Goal: Find specific page/section: Find specific page/section

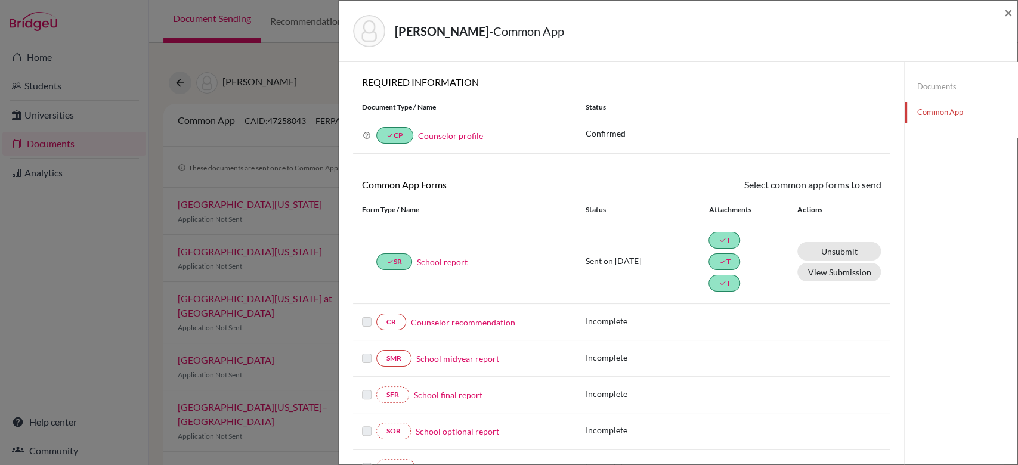
scroll to position [81, 0]
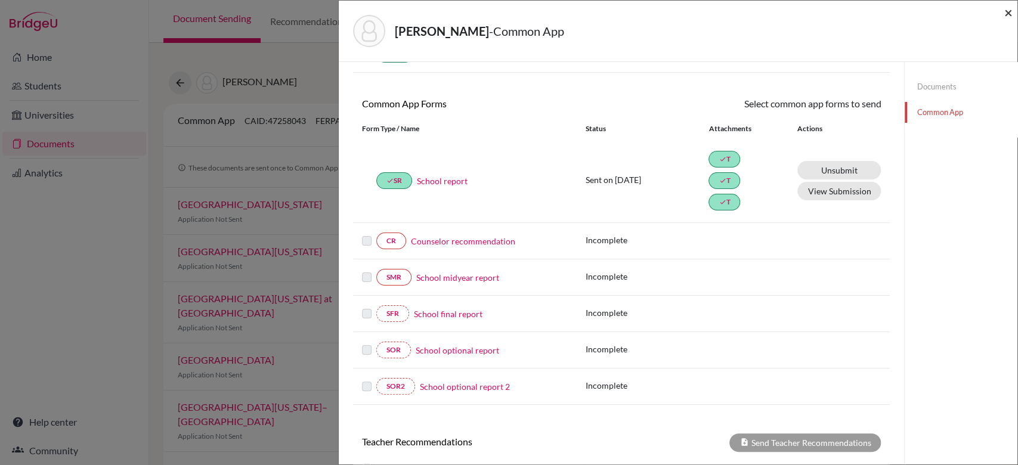
click at [1006, 12] on span "×" at bounding box center [1008, 12] width 8 height 17
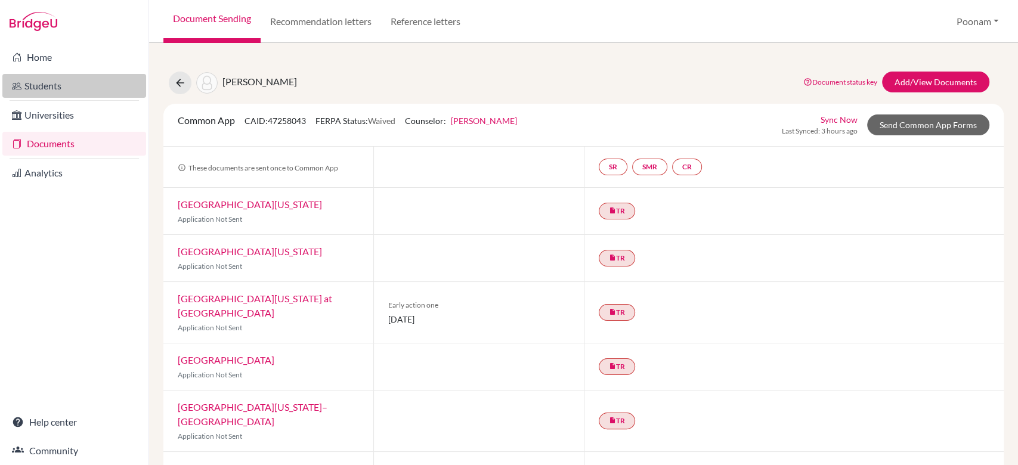
click at [26, 81] on link "Students" at bounding box center [74, 86] width 144 height 24
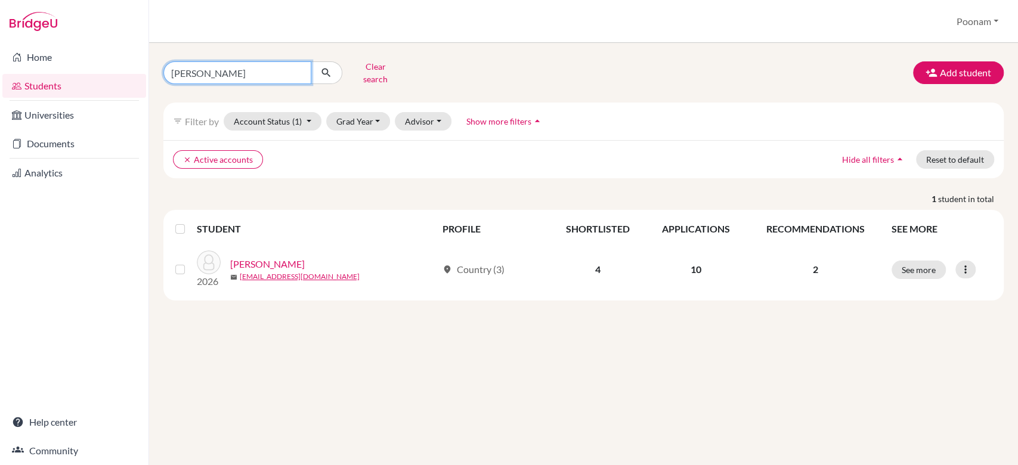
click at [254, 70] on input "[PERSON_NAME]" at bounding box center [237, 72] width 148 height 23
type input "rhianna"
click at [330, 67] on icon "submit" at bounding box center [326, 73] width 12 height 12
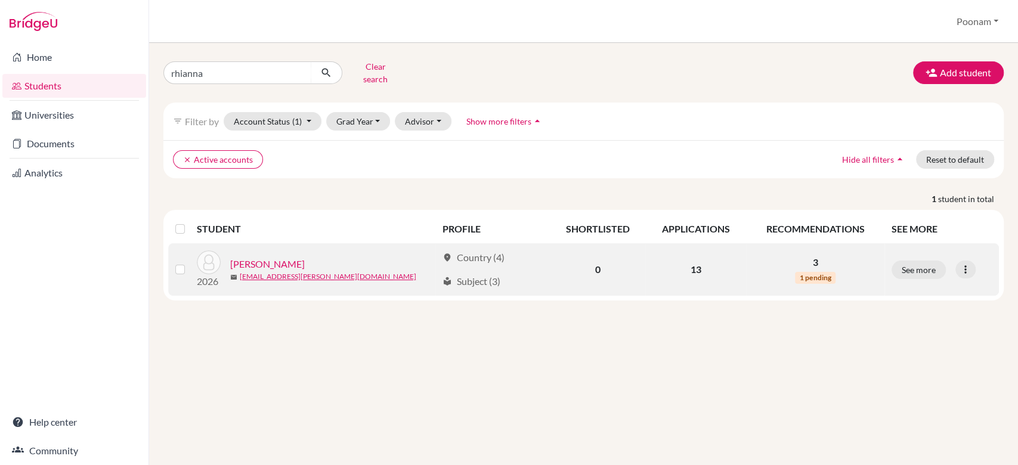
click at [292, 262] on link "[PERSON_NAME]" at bounding box center [267, 264] width 75 height 14
click at [284, 257] on link "[PERSON_NAME]" at bounding box center [267, 264] width 75 height 14
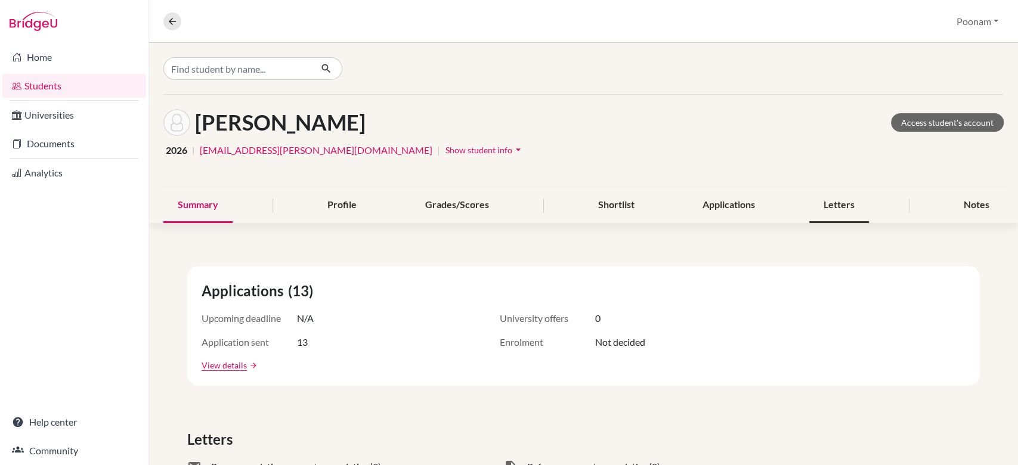
click at [825, 207] on div "Letters" at bounding box center [839, 205] width 60 height 35
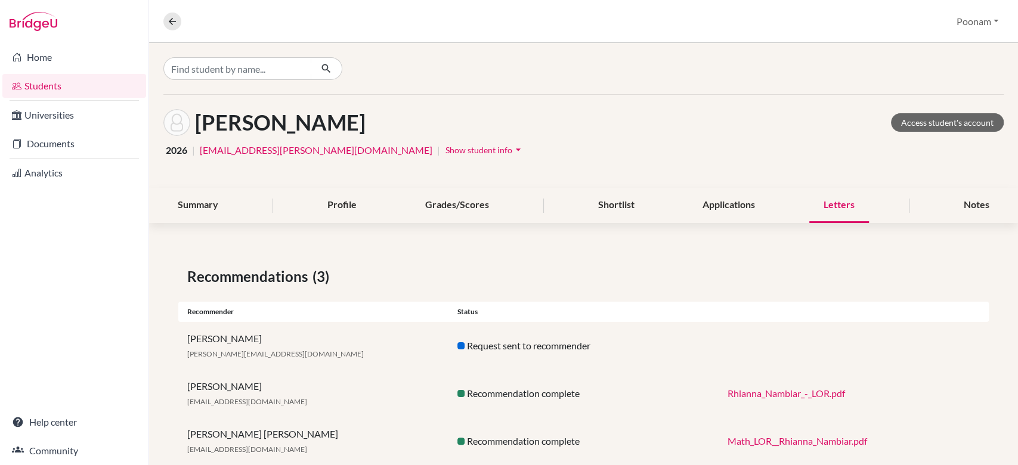
scroll to position [28, 0]
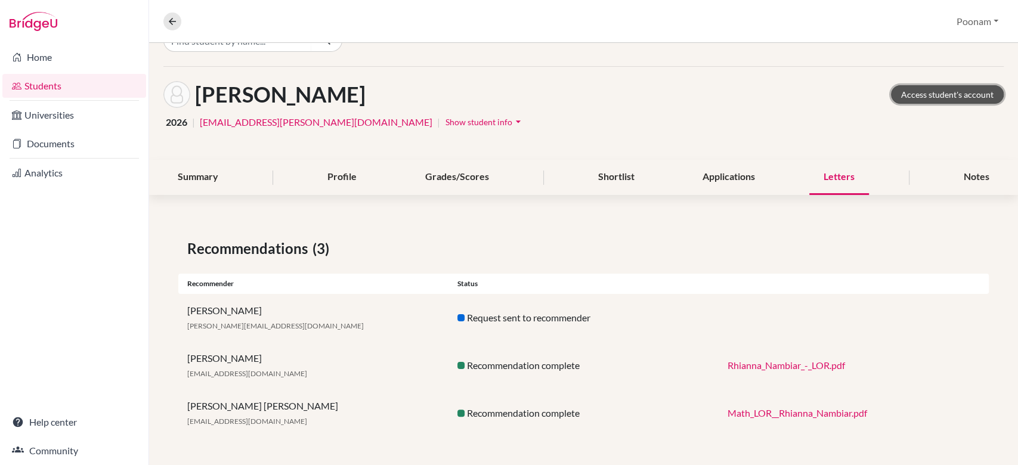
click at [920, 102] on link "Access student's account" at bounding box center [947, 94] width 113 height 18
